Goal: Information Seeking & Learning: Compare options

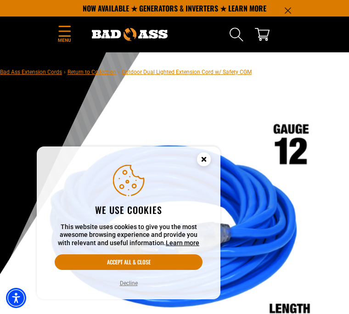
click at [138, 284] on button "Decline" at bounding box center [128, 283] width 23 height 9
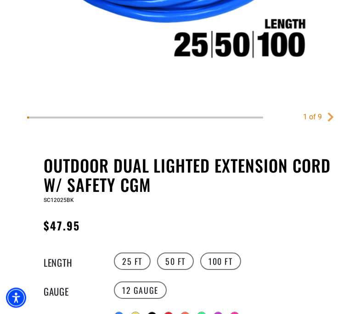
scroll to position [290, 0]
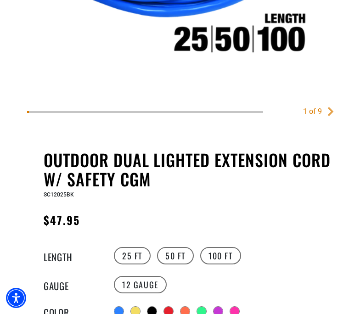
click at [184, 255] on label "50 FT" at bounding box center [175, 255] width 37 height 17
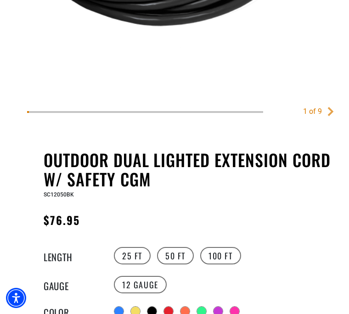
click at [227, 255] on label "100 FT" at bounding box center [220, 255] width 41 height 17
click at [186, 256] on label "50 FT" at bounding box center [175, 255] width 37 height 17
click at [225, 253] on label "100 FT" at bounding box center [220, 255] width 41 height 17
click at [151, 284] on label "12 Gauge" at bounding box center [140, 284] width 53 height 17
click at [154, 285] on label "12 Gauge" at bounding box center [140, 284] width 53 height 17
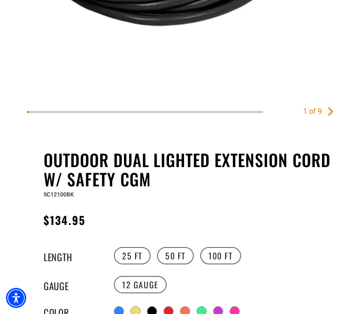
click at [123, 310] on div at bounding box center [118, 311] width 9 height 9
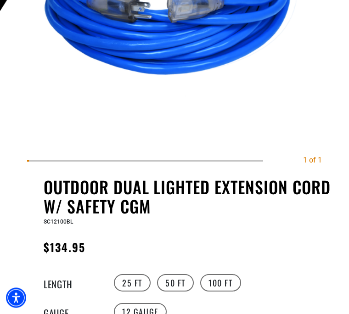
scroll to position [263, 0]
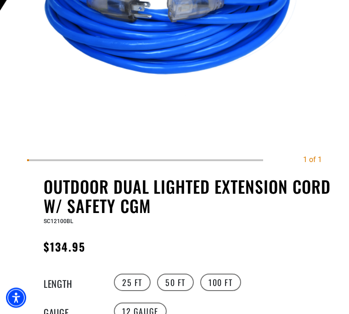
click at [182, 283] on label "50 FT" at bounding box center [175, 282] width 37 height 17
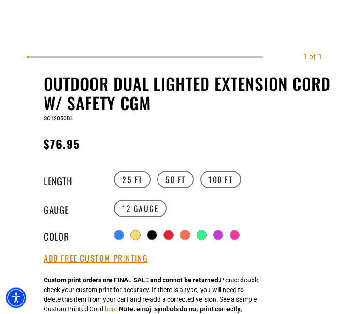
scroll to position [366, 0]
click at [173, 232] on div at bounding box center [168, 234] width 9 height 9
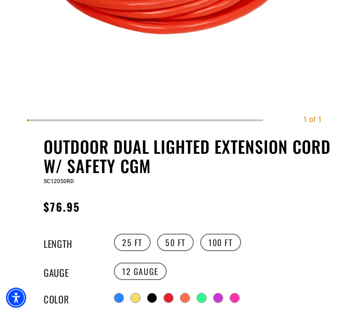
scroll to position [303, 0]
click at [156, 295] on div at bounding box center [151, 297] width 9 height 9
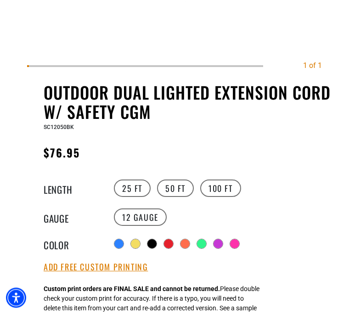
scroll to position [357, 0]
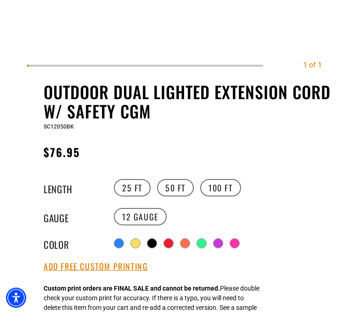
click at [136, 188] on label "25 FT" at bounding box center [132, 187] width 37 height 17
click at [183, 192] on label "50 FT" at bounding box center [175, 187] width 37 height 17
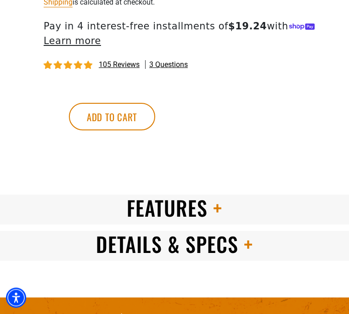
scroll to position [768, 0]
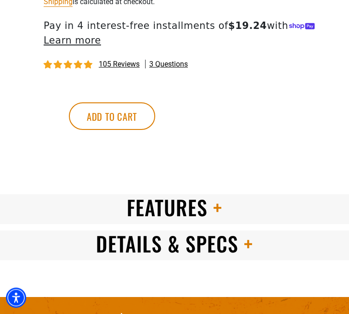
click at [212, 218] on span at bounding box center [214, 208] width 15 height 30
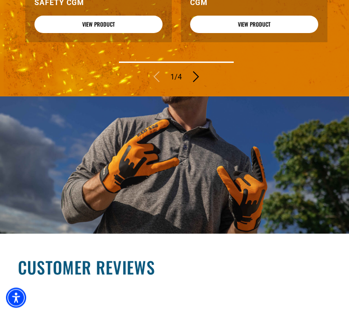
scroll to position [1278, 0]
click at [126, 33] on link "View Product" at bounding box center [98, 24] width 128 height 17
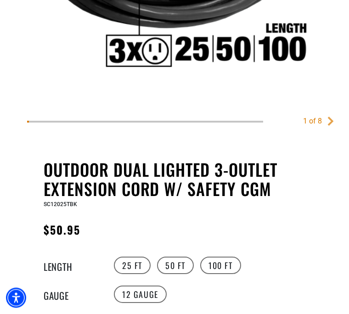
scroll to position [280, 0]
click at [181, 263] on label "50 FT" at bounding box center [175, 265] width 37 height 17
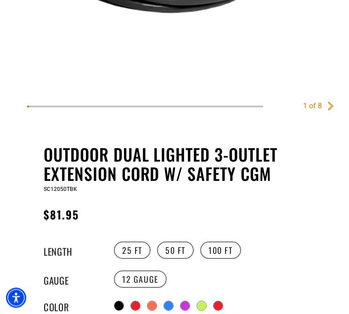
scroll to position [296, 0]
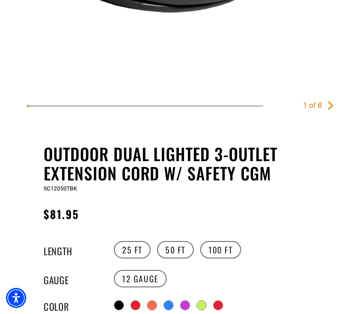
click at [173, 303] on div at bounding box center [168, 305] width 9 height 9
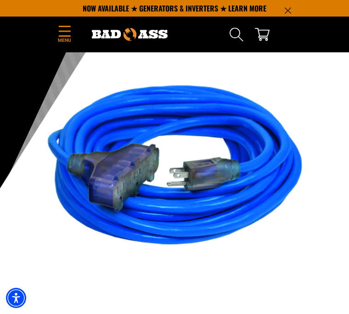
scroll to position [84, 0]
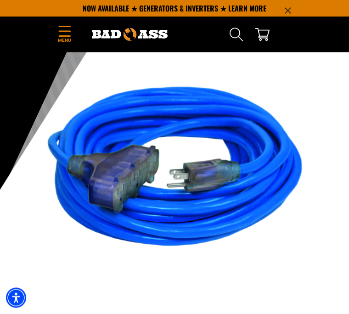
click at [254, 255] on img at bounding box center [174, 177] width 295 height 295
click at [252, 253] on img at bounding box center [174, 177] width 295 height 295
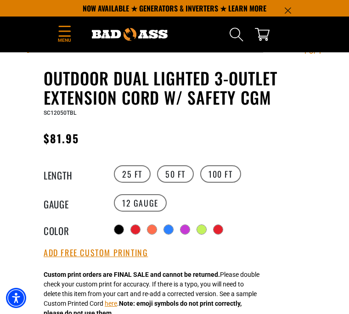
scroll to position [371, 0]
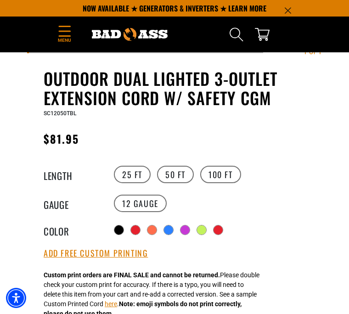
click at [142, 229] on div "Radio button Radio button Radio button Radio button Radio button Radio button" at bounding box center [202, 230] width 181 height 15
click at [144, 226] on div "Radio button Radio button Radio button Radio button Radio button Radio button" at bounding box center [202, 230] width 181 height 15
click at [139, 226] on div at bounding box center [135, 229] width 9 height 9
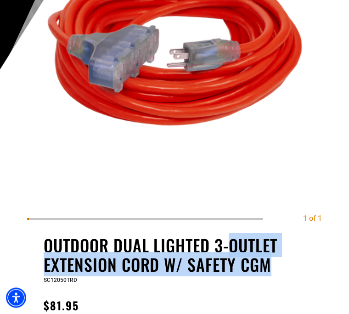
scroll to position [205, 0]
click at [298, 208] on div "1 of 1 Previous Next" at bounding box center [174, 62] width 298 height 309
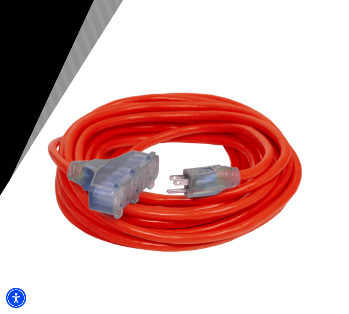
scroll to position [82, 0]
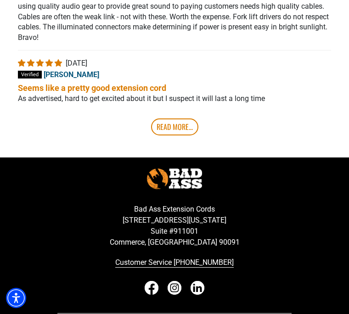
scroll to position [1693, 0]
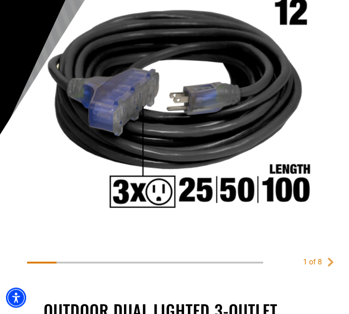
scroll to position [147, 0]
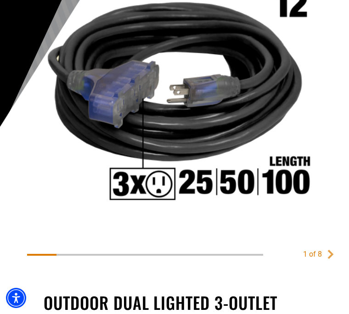
click at [322, 252] on div "1 of 8" at bounding box center [174, 98] width 298 height 309
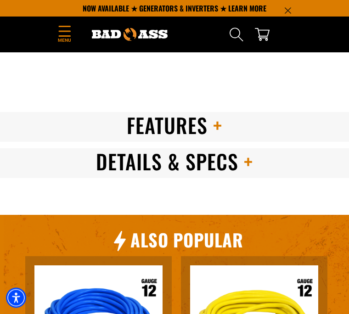
scroll to position [850, 0]
click at [223, 138] on h2 "Features" at bounding box center [174, 125] width 349 height 26
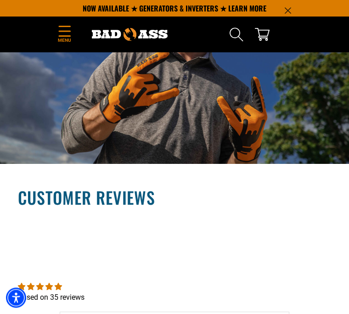
scroll to position [1347, 0]
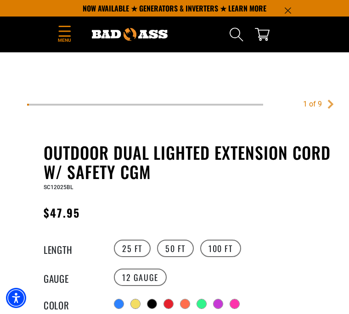
scroll to position [297, 0]
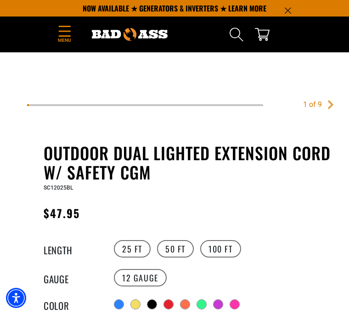
click at [185, 254] on label "50 FT" at bounding box center [175, 248] width 37 height 17
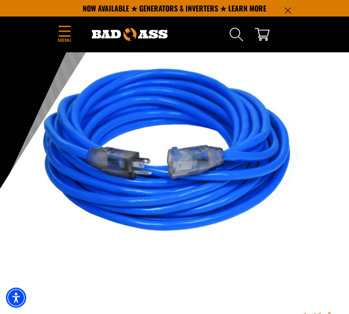
scroll to position [85, 0]
click at [297, 218] on img at bounding box center [174, 154] width 295 height 295
click at [268, 190] on img at bounding box center [174, 154] width 295 height 295
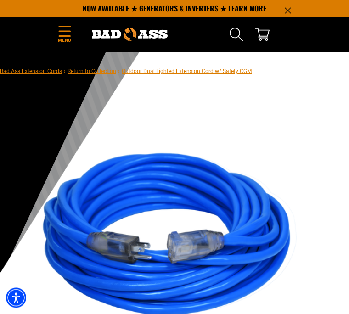
scroll to position [0, 0]
